Goal: Task Accomplishment & Management: Complete application form

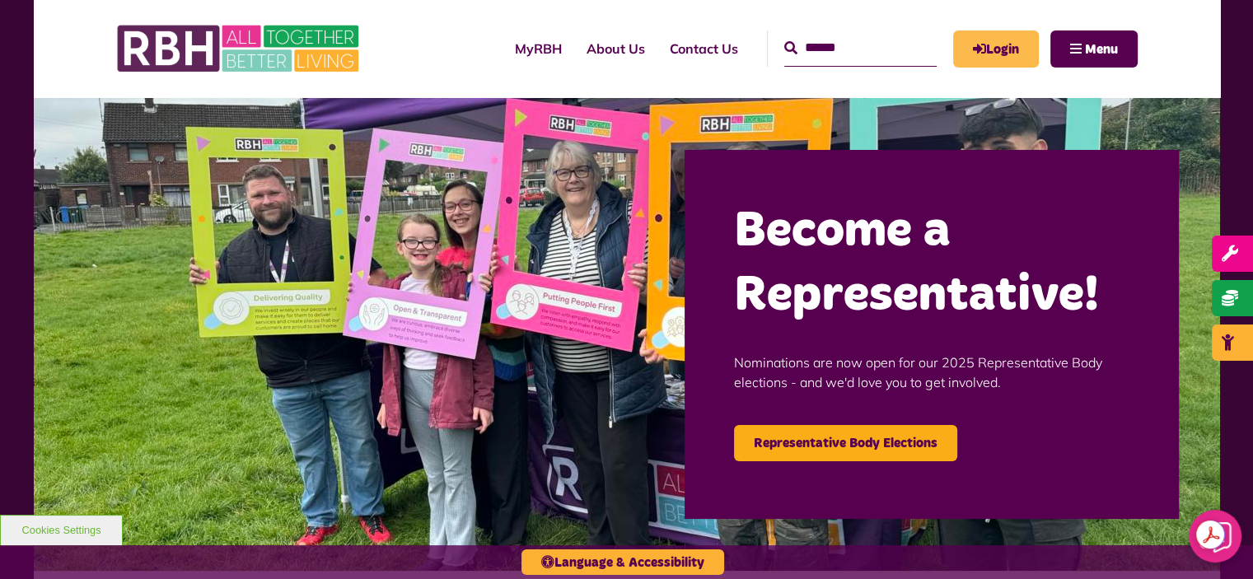
click at [1004, 57] on link "Login" at bounding box center [996, 48] width 86 height 37
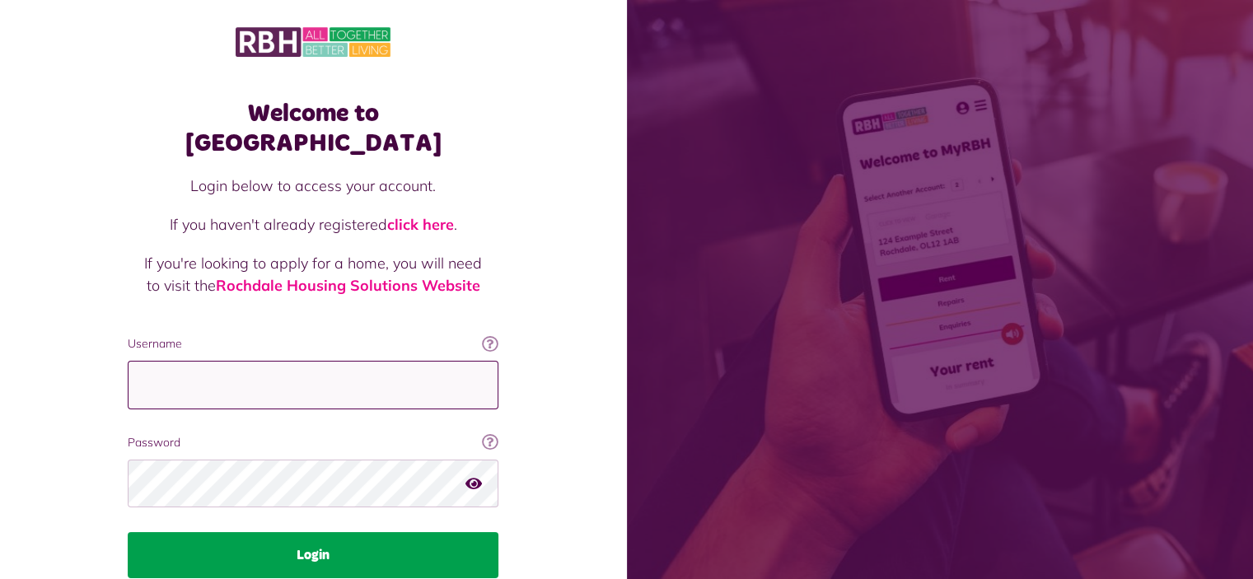
type input "**********"
click at [328, 532] on button "Login" at bounding box center [313, 555] width 371 height 46
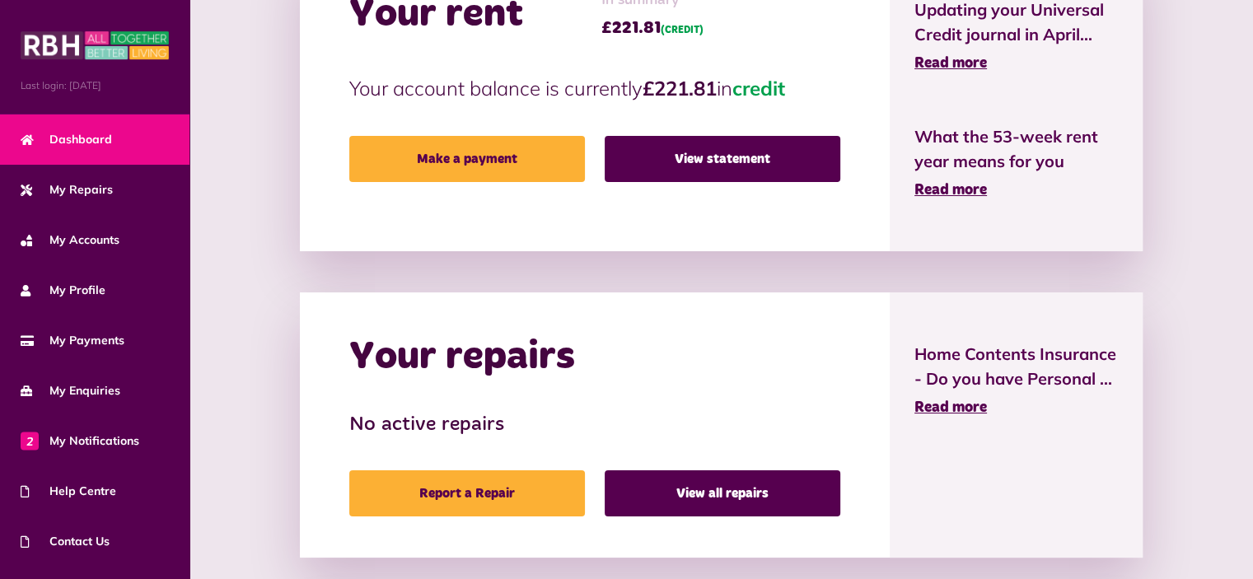
scroll to position [652, 0]
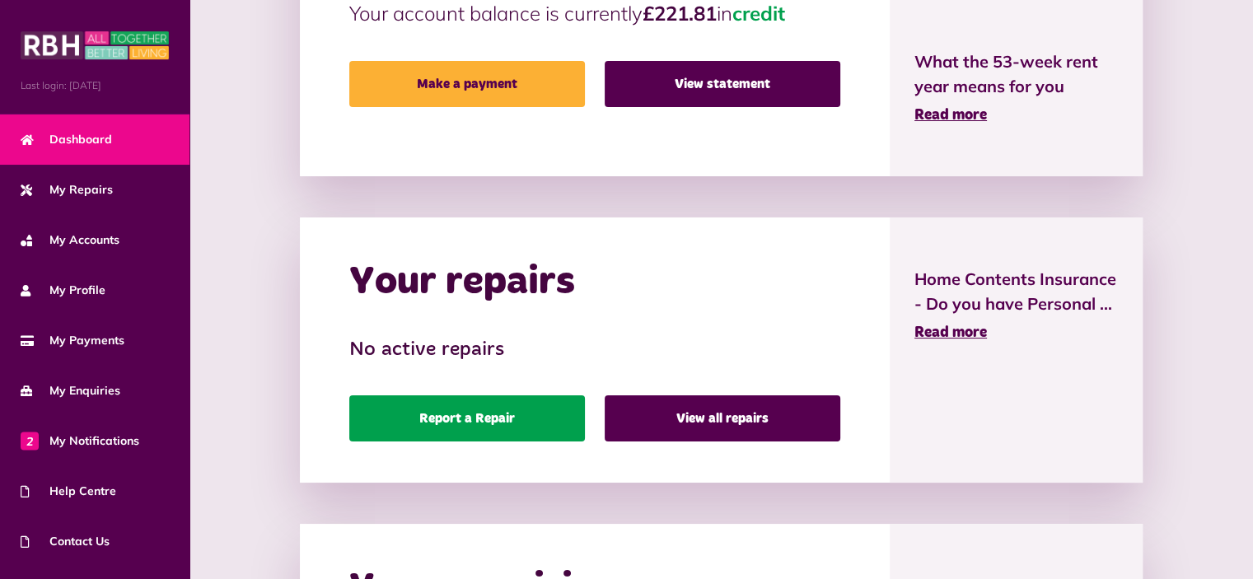
click at [413, 414] on link "Report a Repair" at bounding box center [467, 418] width 236 height 46
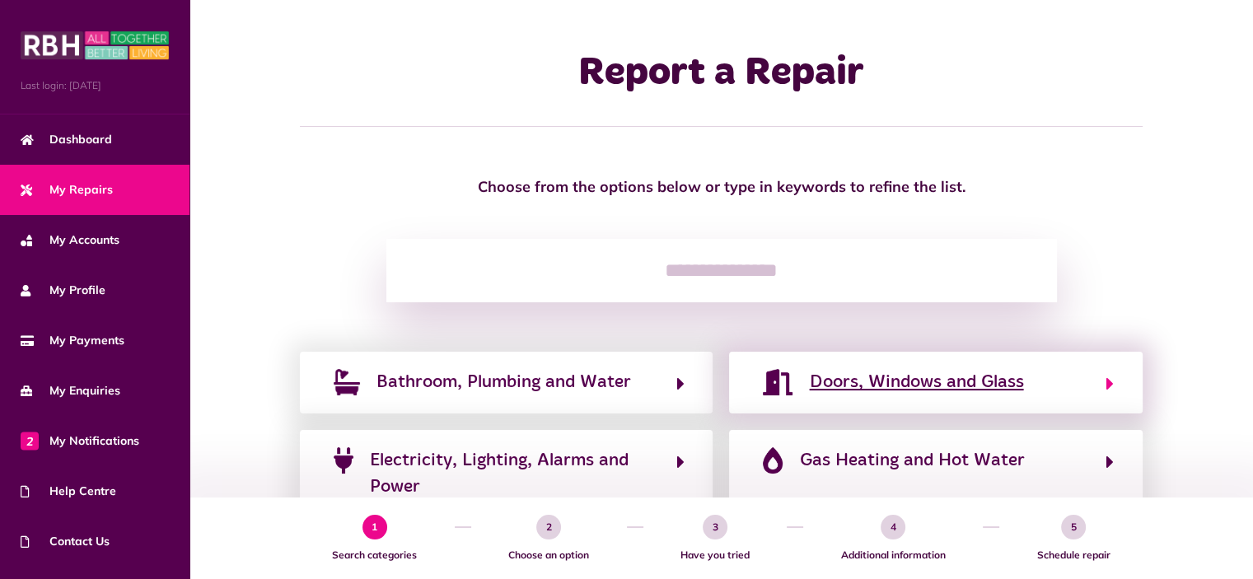
click at [961, 386] on span "Doors, Windows and Glass" at bounding box center [916, 382] width 214 height 26
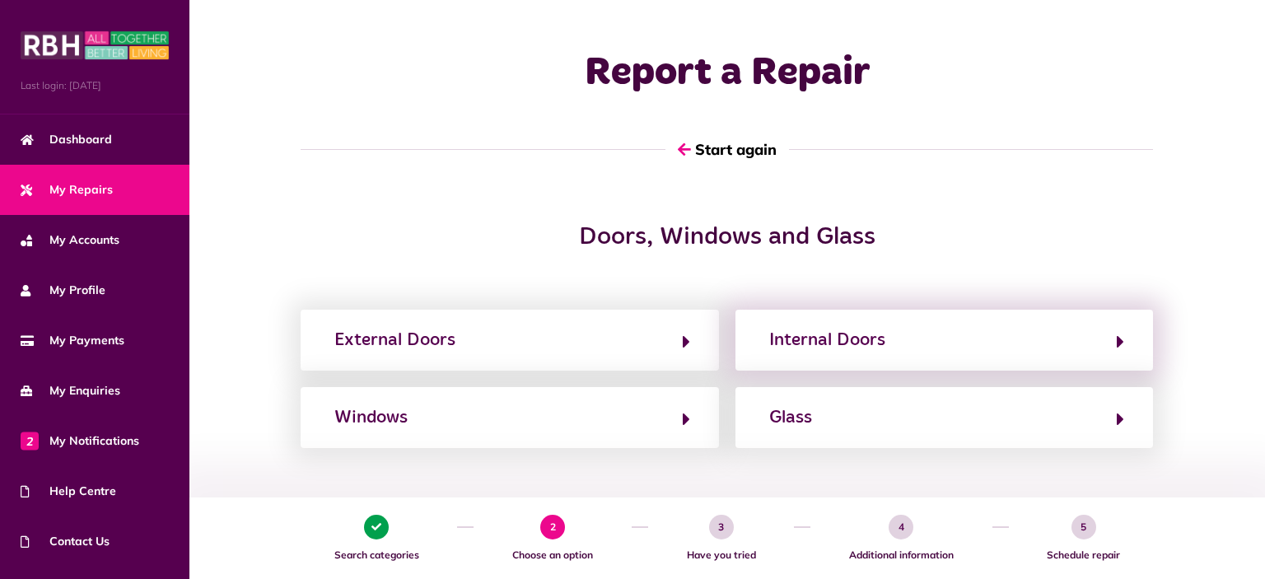
click at [958, 358] on div "Internal Doors" at bounding box center [945, 340] width 418 height 61
click at [958, 339] on button "Internal Doors" at bounding box center [944, 340] width 360 height 28
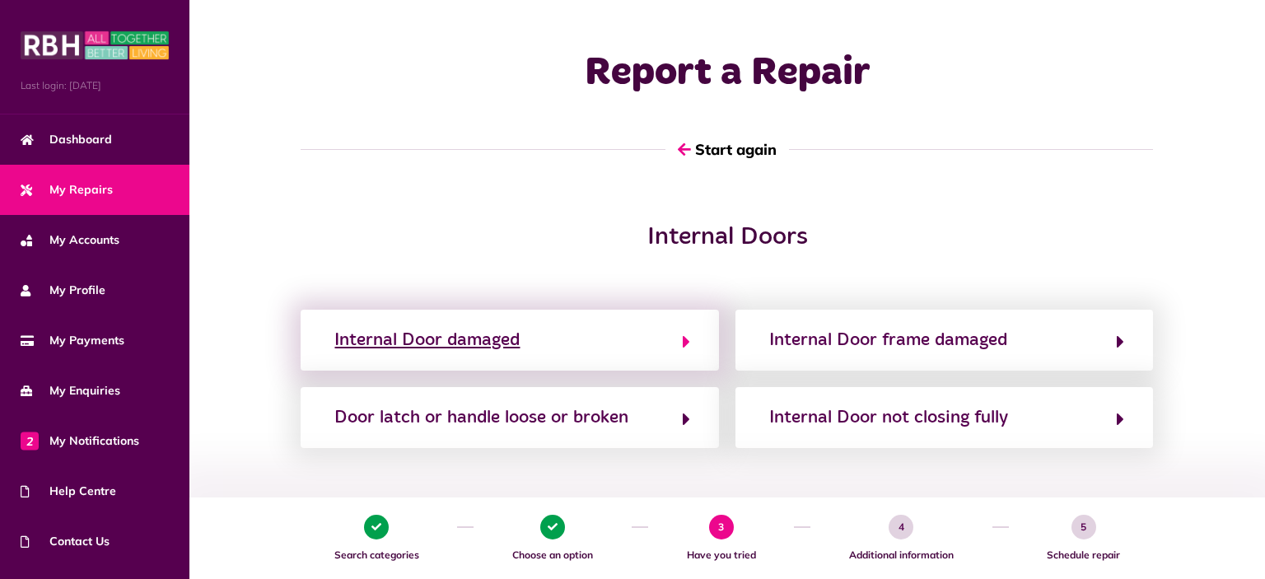
click at [660, 332] on button "Internal Door damaged" at bounding box center [510, 340] width 360 height 28
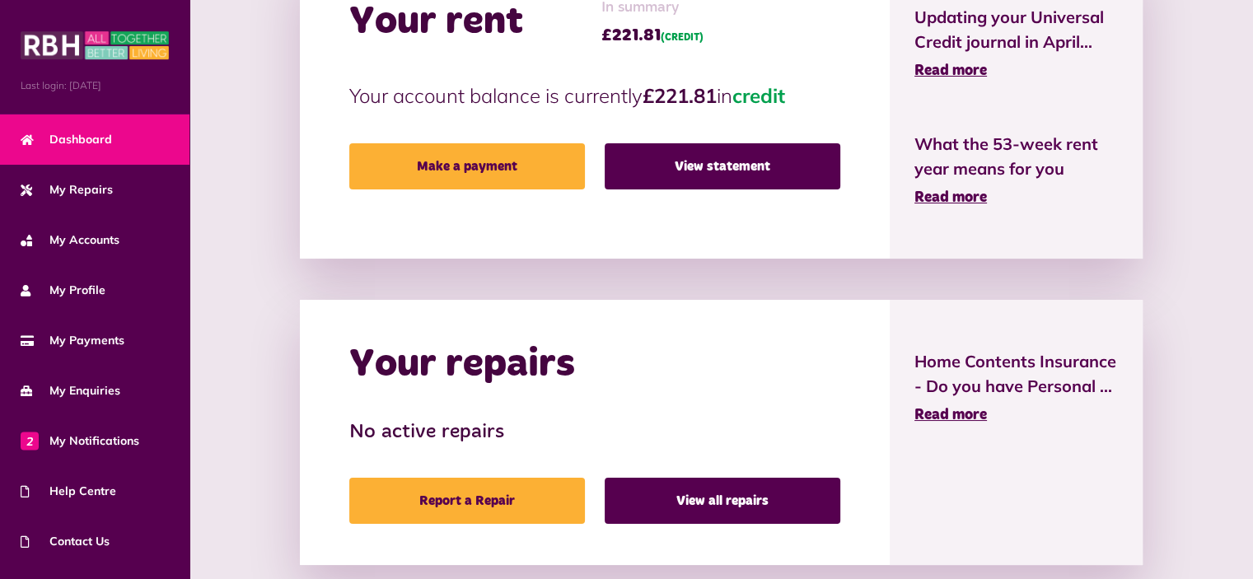
scroll to position [564, 0]
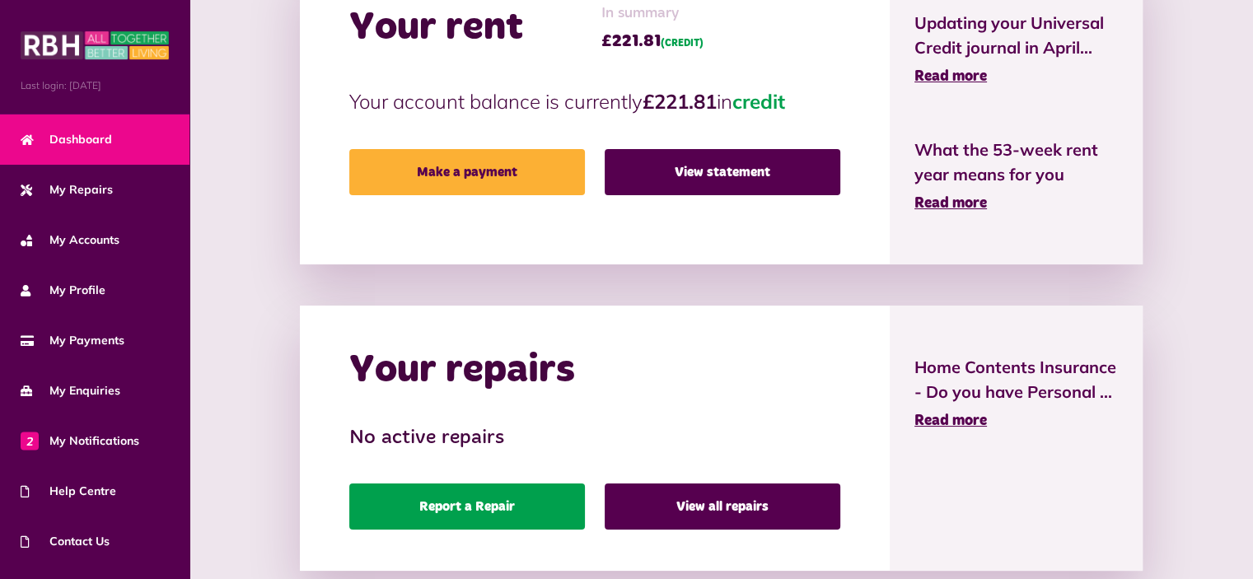
click at [507, 504] on link "Report a Repair" at bounding box center [467, 507] width 236 height 46
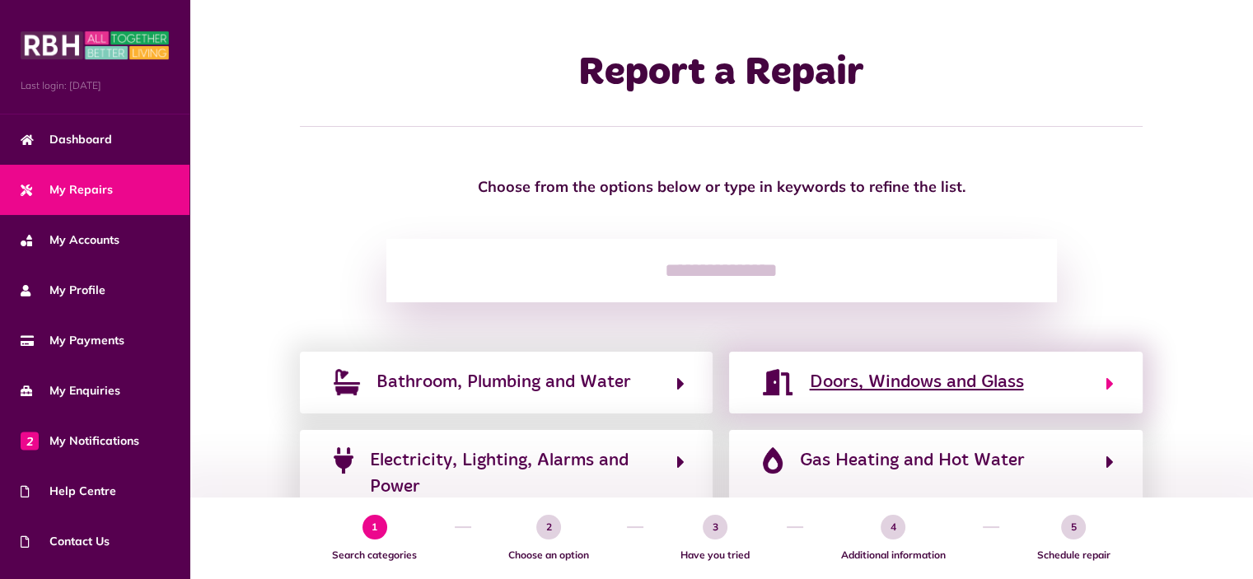
click at [1111, 385] on icon "button" at bounding box center [1109, 384] width 7 height 20
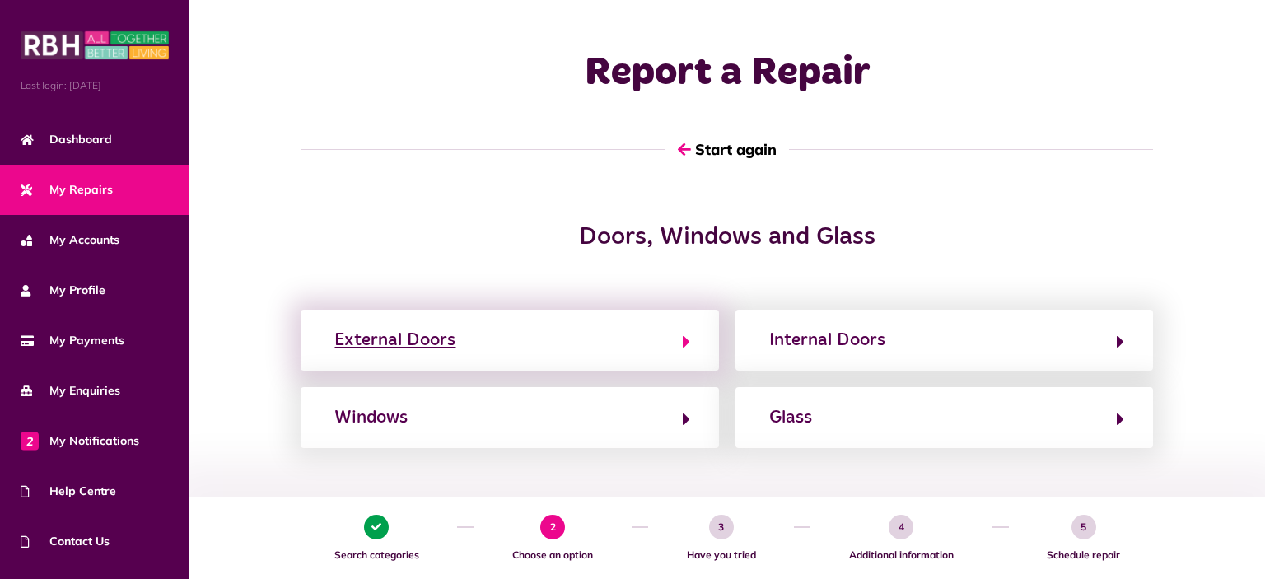
click at [657, 353] on button "External Doors" at bounding box center [510, 340] width 360 height 28
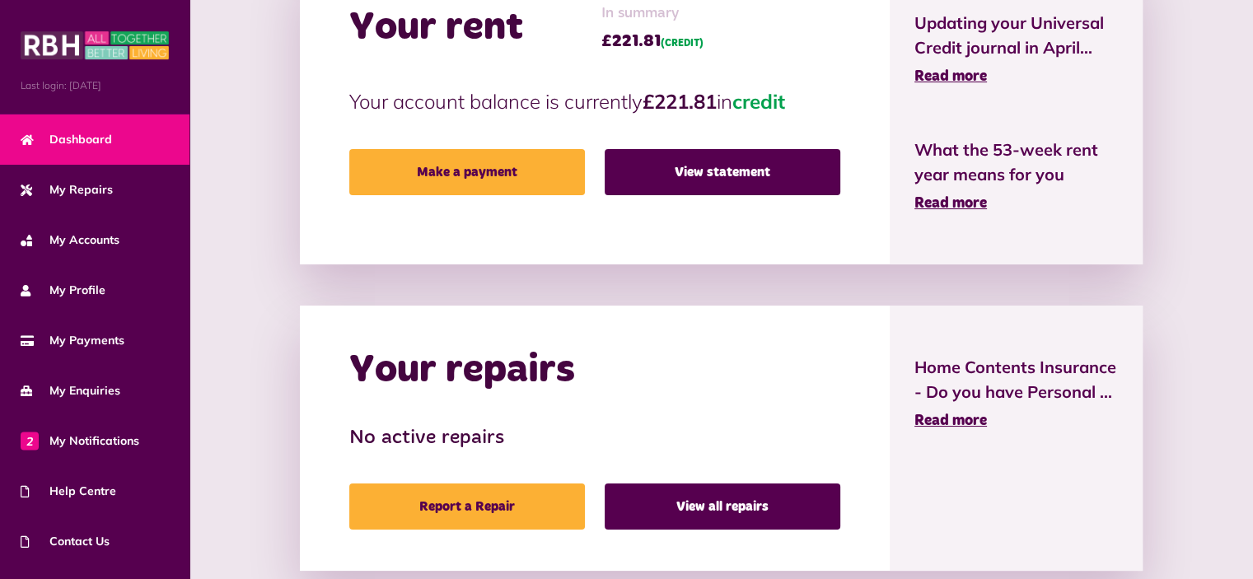
scroll to position [679, 0]
